Goal: Task Accomplishment & Management: Use online tool/utility

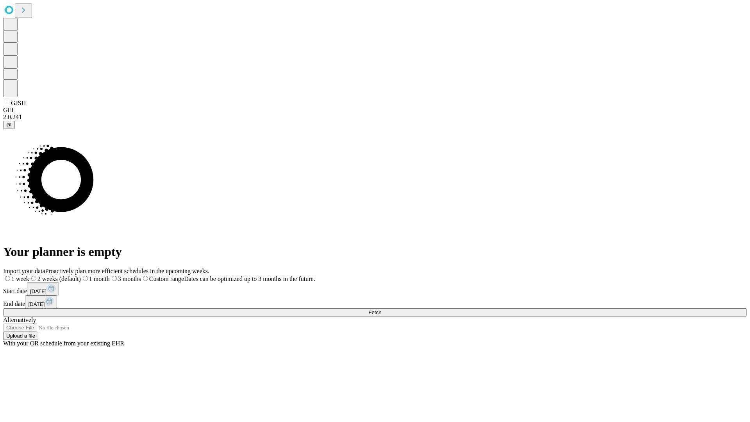
click at [381, 309] on span "Fetch" at bounding box center [374, 312] width 13 height 6
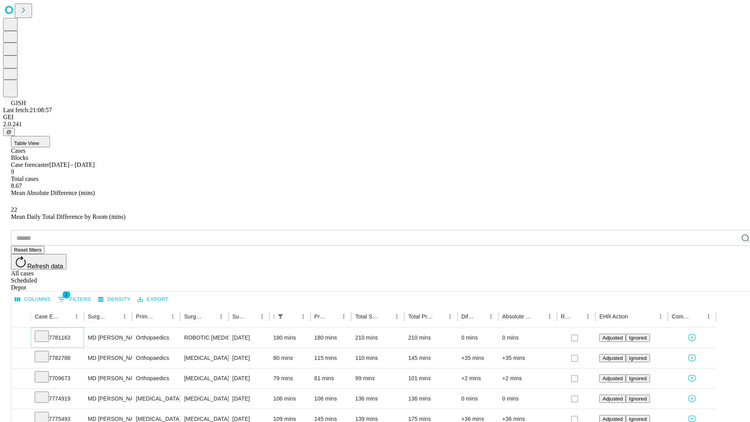
click at [46, 331] on icon at bounding box center [42, 335] width 8 height 8
